Goal: Task Accomplishment & Management: Manage account settings

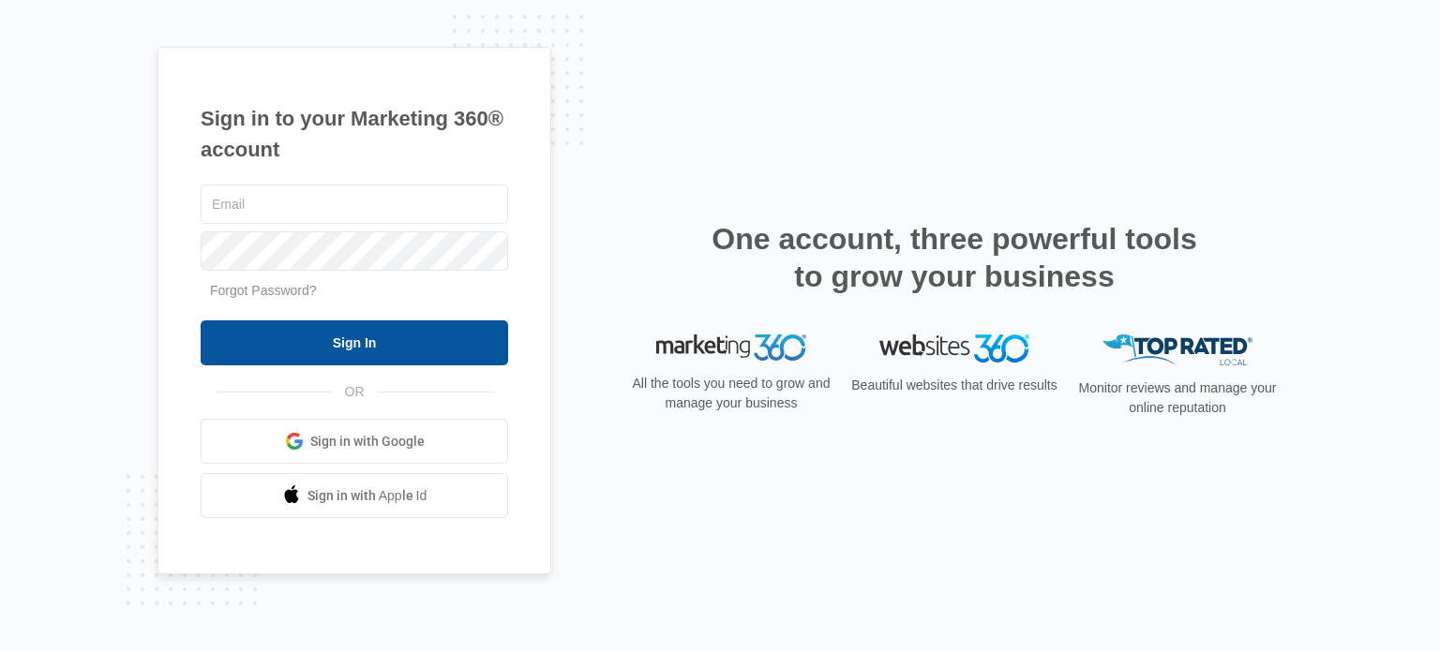
type input "[EMAIL_ADDRESS][DOMAIN_NAME]"
click at [332, 337] on input "Sign In" at bounding box center [354, 343] width 307 height 45
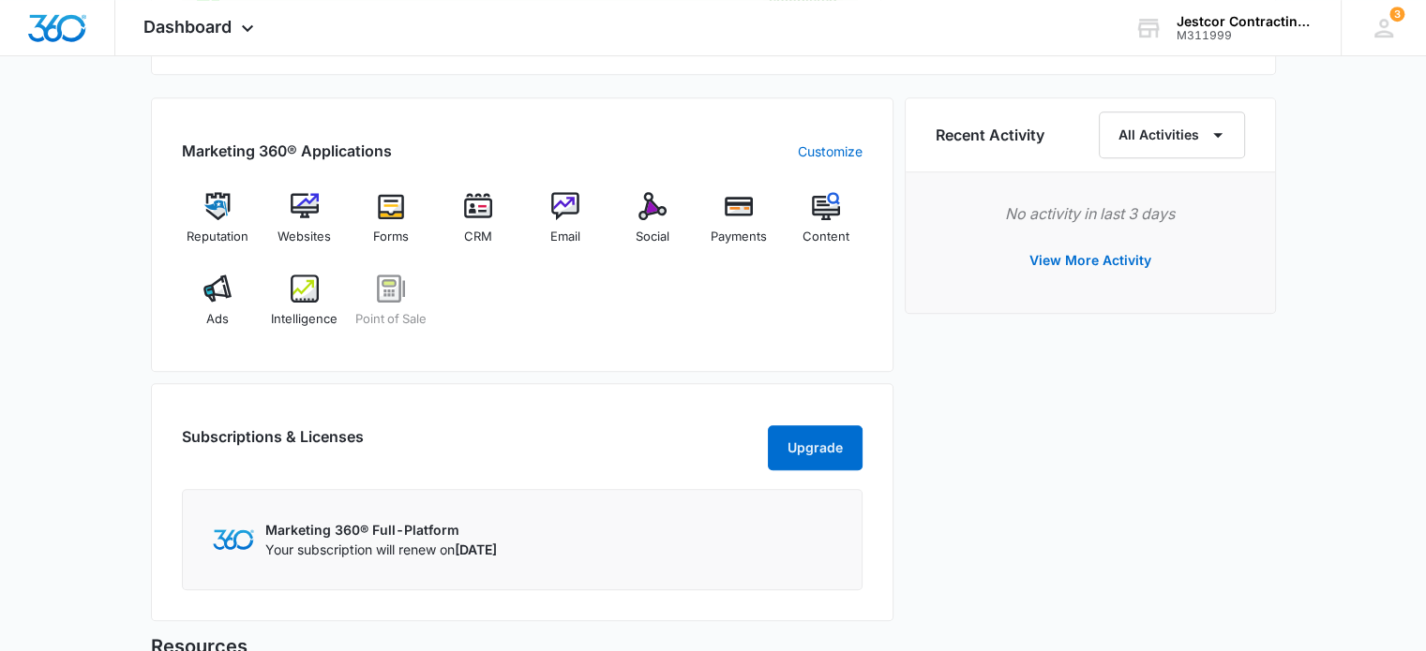
scroll to position [1124, 0]
click at [471, 227] on span "CRM" at bounding box center [478, 236] width 28 height 19
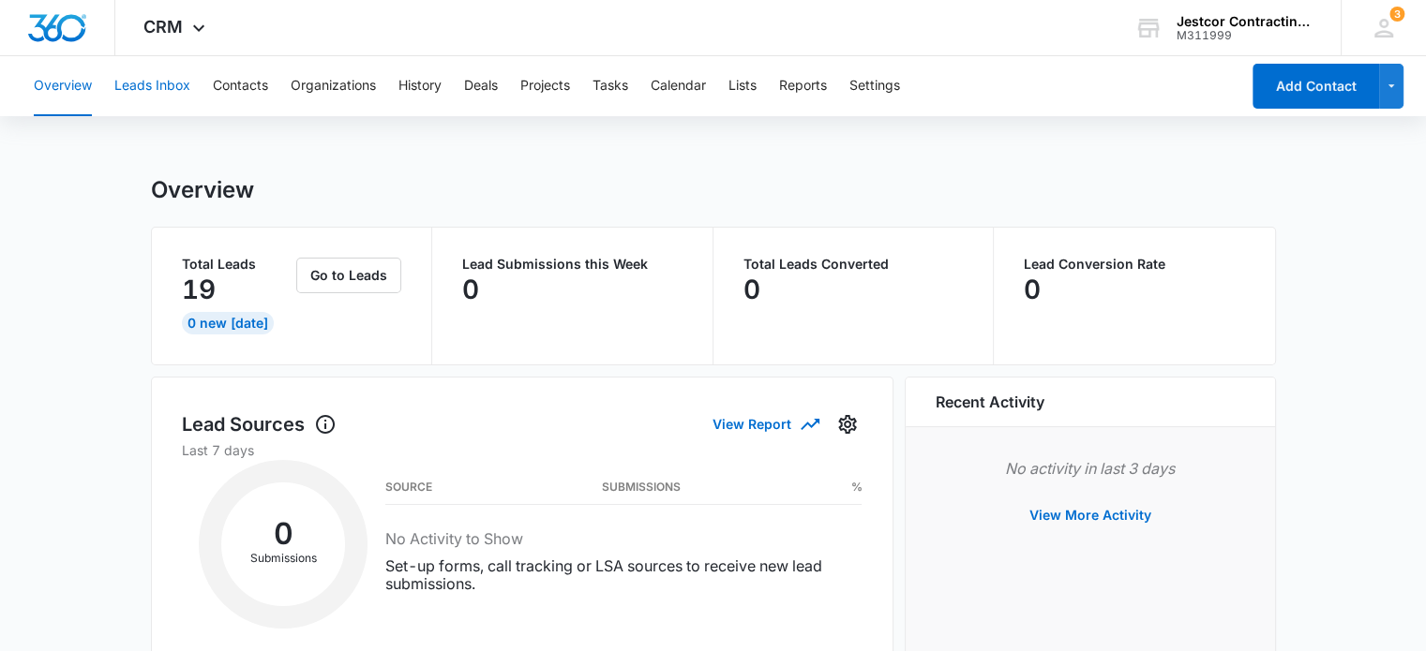
click at [138, 83] on button "Leads Inbox" at bounding box center [152, 86] width 76 height 60
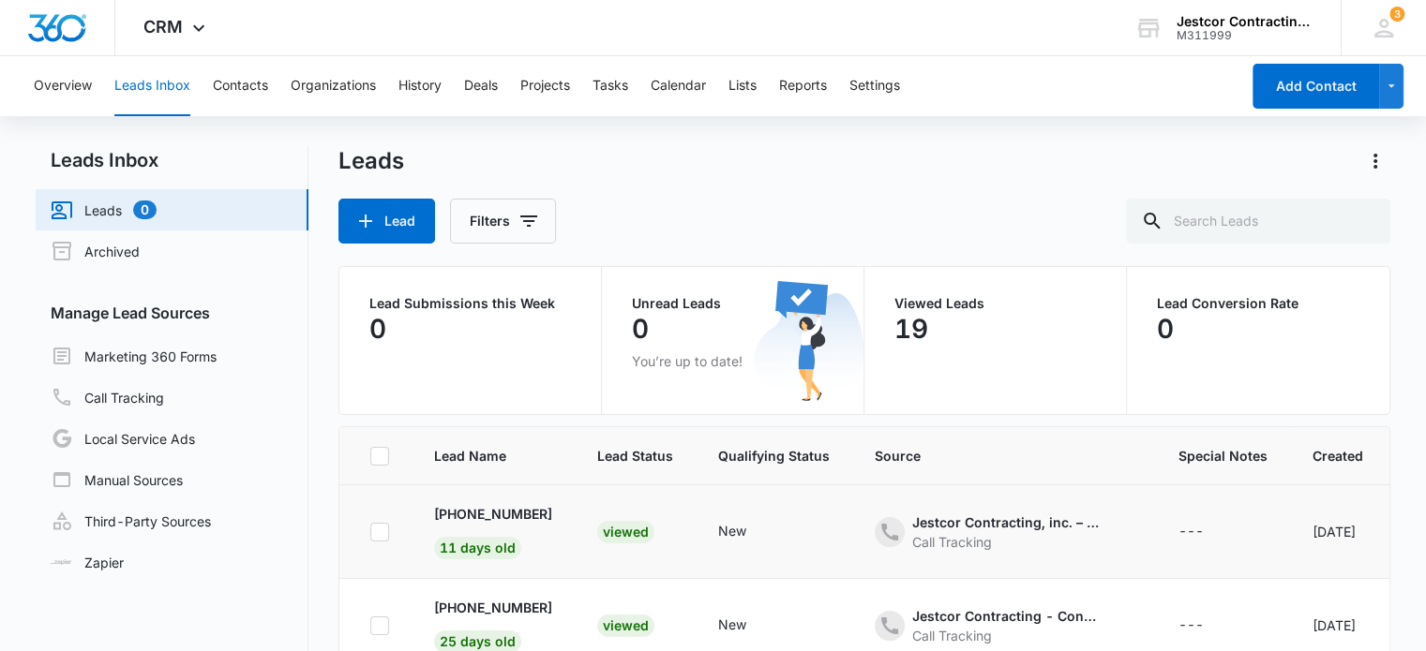
click at [632, 541] on div "Viewed" at bounding box center [625, 532] width 57 height 22
